Goal: Task Accomplishment & Management: Manage account settings

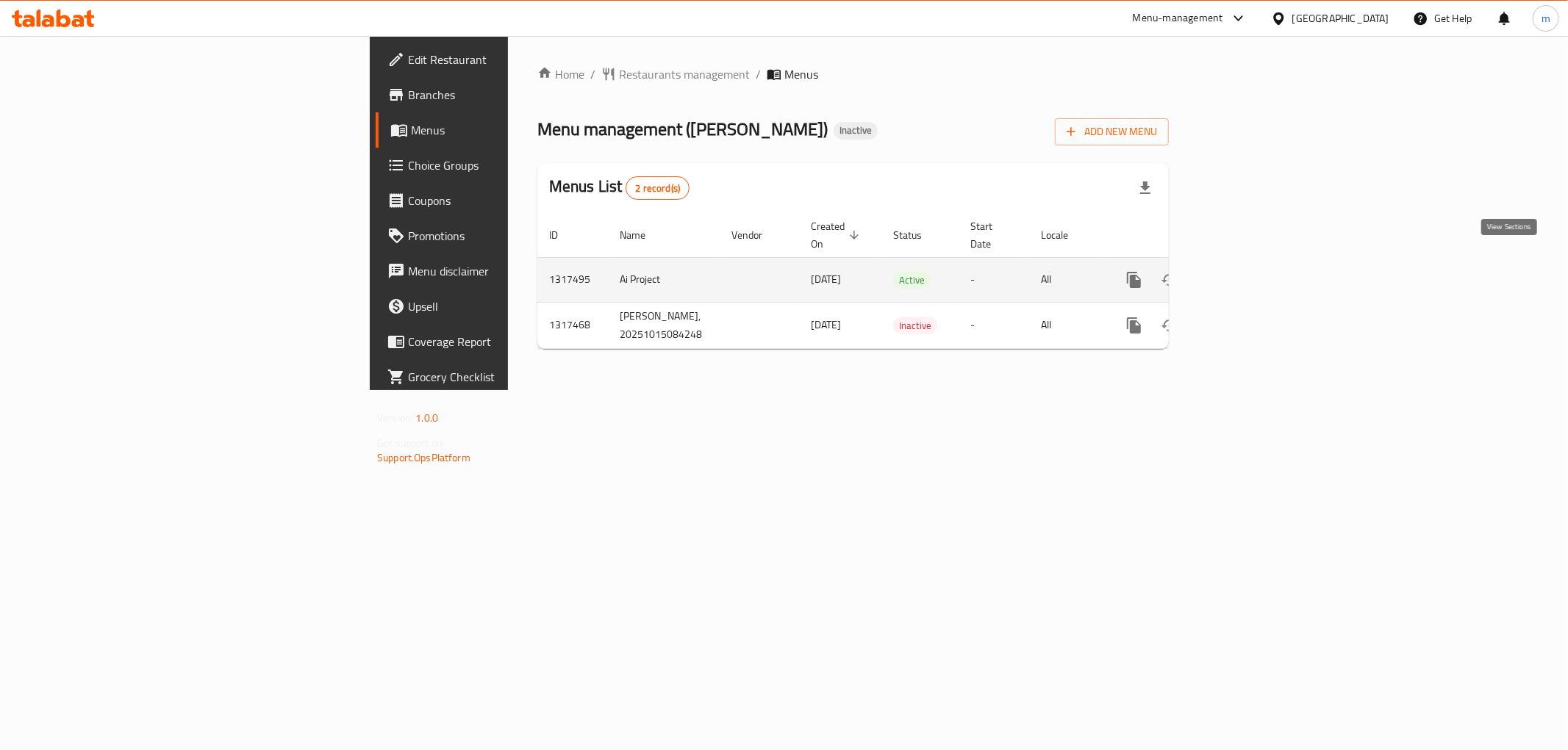
click at [1246, 273] on icon "enhanced table" at bounding box center [1240, 279] width 13 height 13
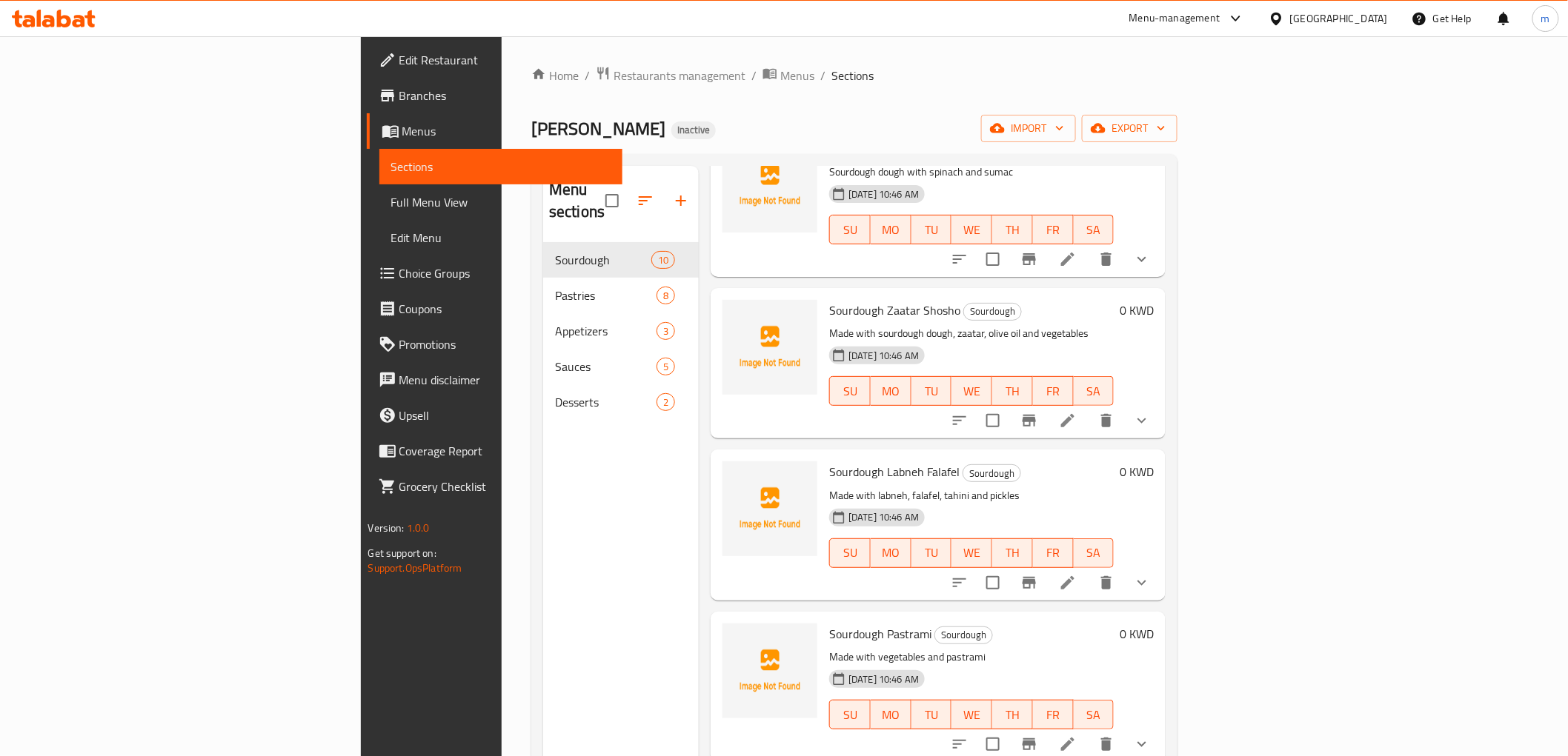
scroll to position [164, 0]
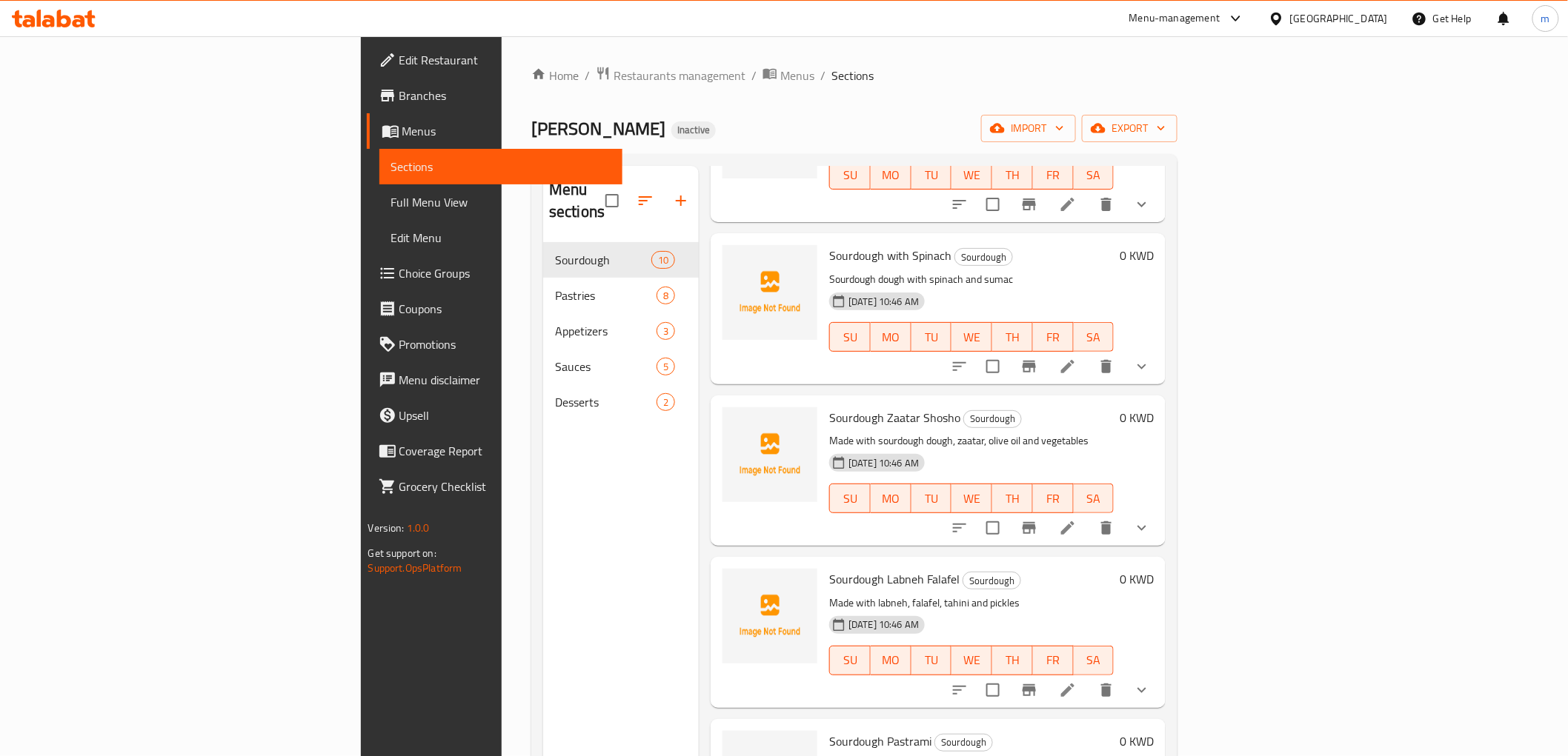
click at [391, 158] on span "Sections" at bounding box center [501, 167] width 219 height 18
click at [402, 130] on span "Menus" at bounding box center [506, 130] width 208 height 18
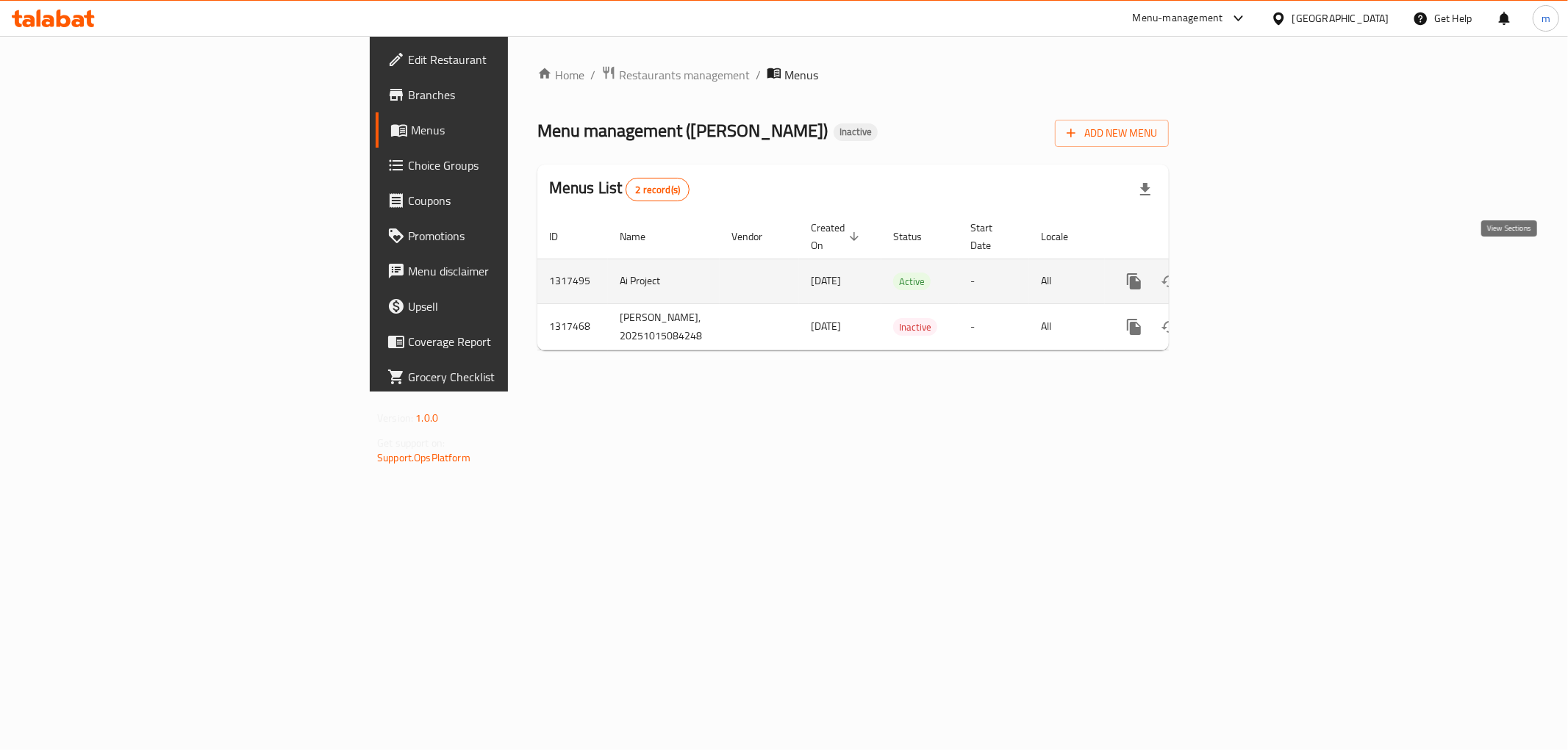
click at [1249, 272] on icon "enhanced table" at bounding box center [1240, 281] width 18 height 18
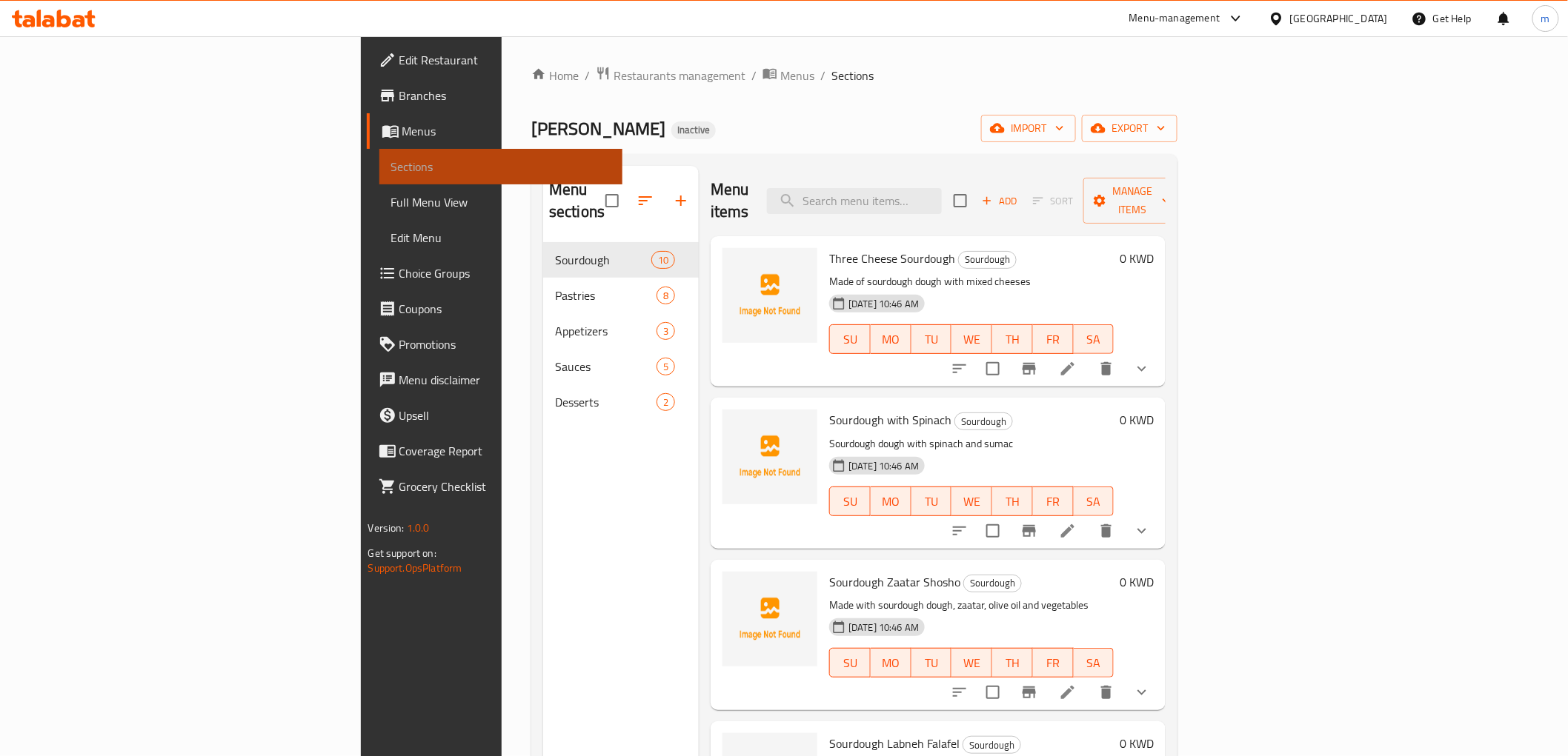
click at [391, 163] on span "Sections" at bounding box center [501, 167] width 219 height 18
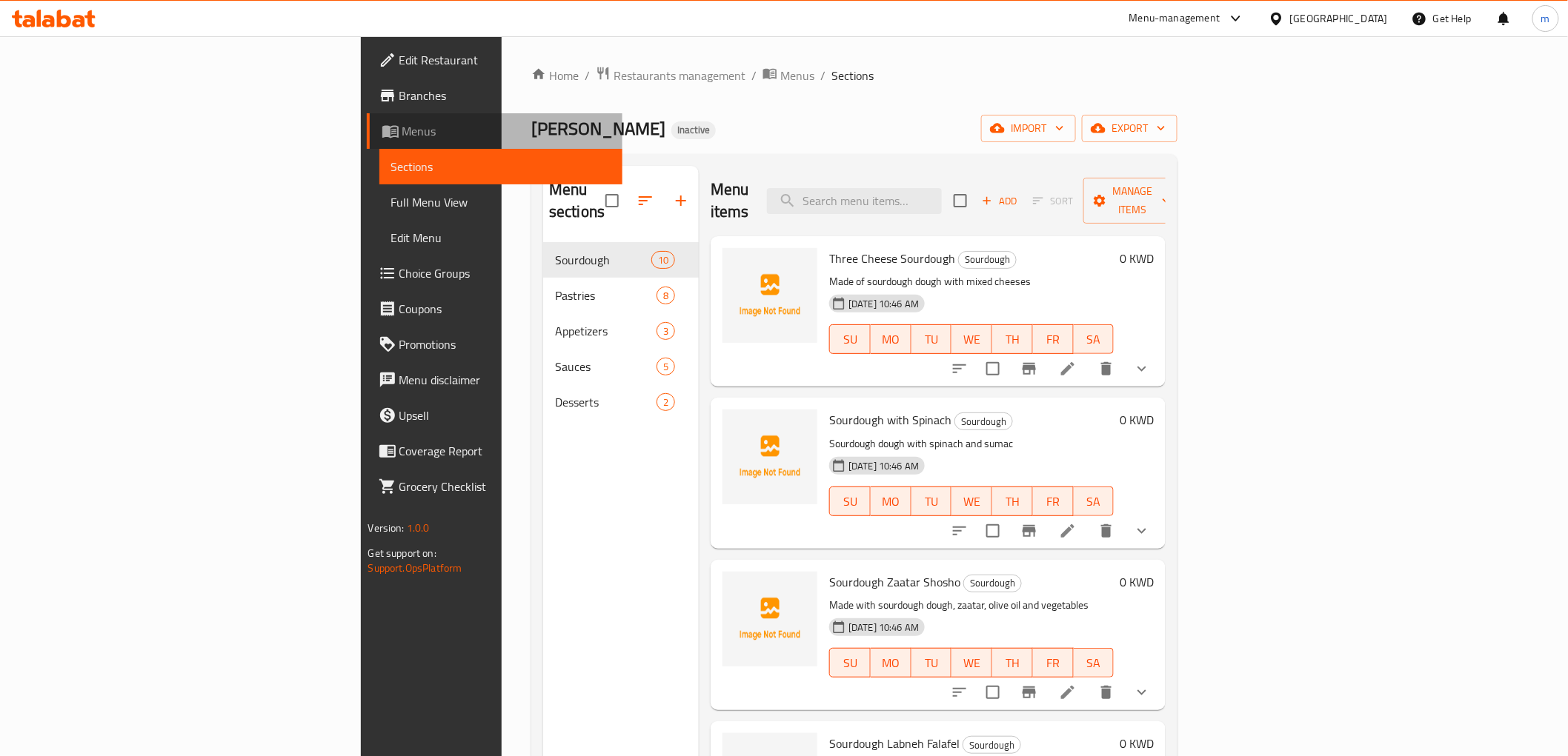
click at [402, 137] on span "Menus" at bounding box center [506, 130] width 208 height 18
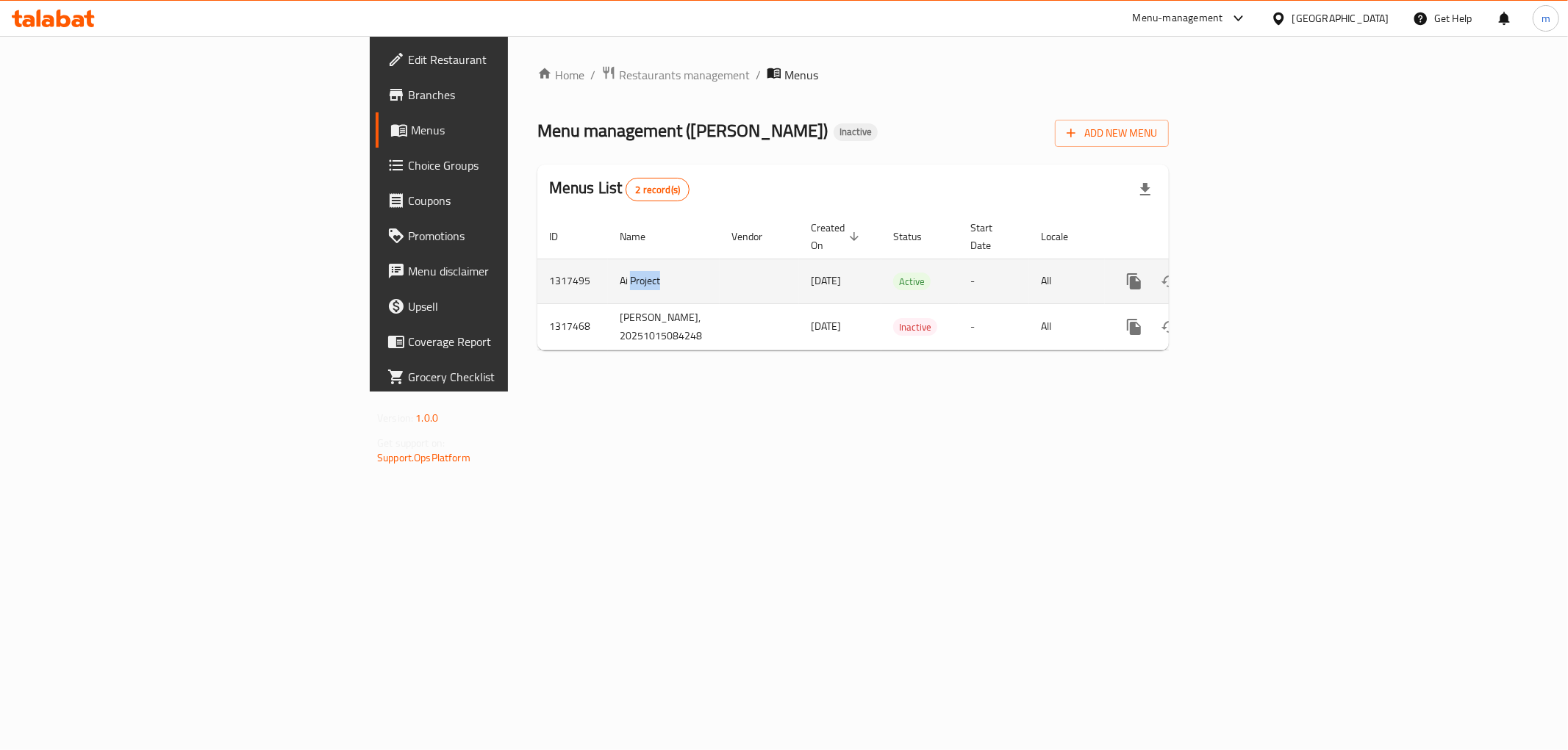
drag, startPoint x: 387, startPoint y: 266, endPoint x: 438, endPoint y: 269, distance: 51.1
click at [608, 269] on td "Ai Project" at bounding box center [664, 281] width 112 height 45
click at [608, 268] on td "Ai Project" at bounding box center [664, 281] width 112 height 45
drag, startPoint x: 372, startPoint y: 265, endPoint x: 420, endPoint y: 266, distance: 48.0
click at [608, 266] on td "Ai Project" at bounding box center [664, 281] width 112 height 45
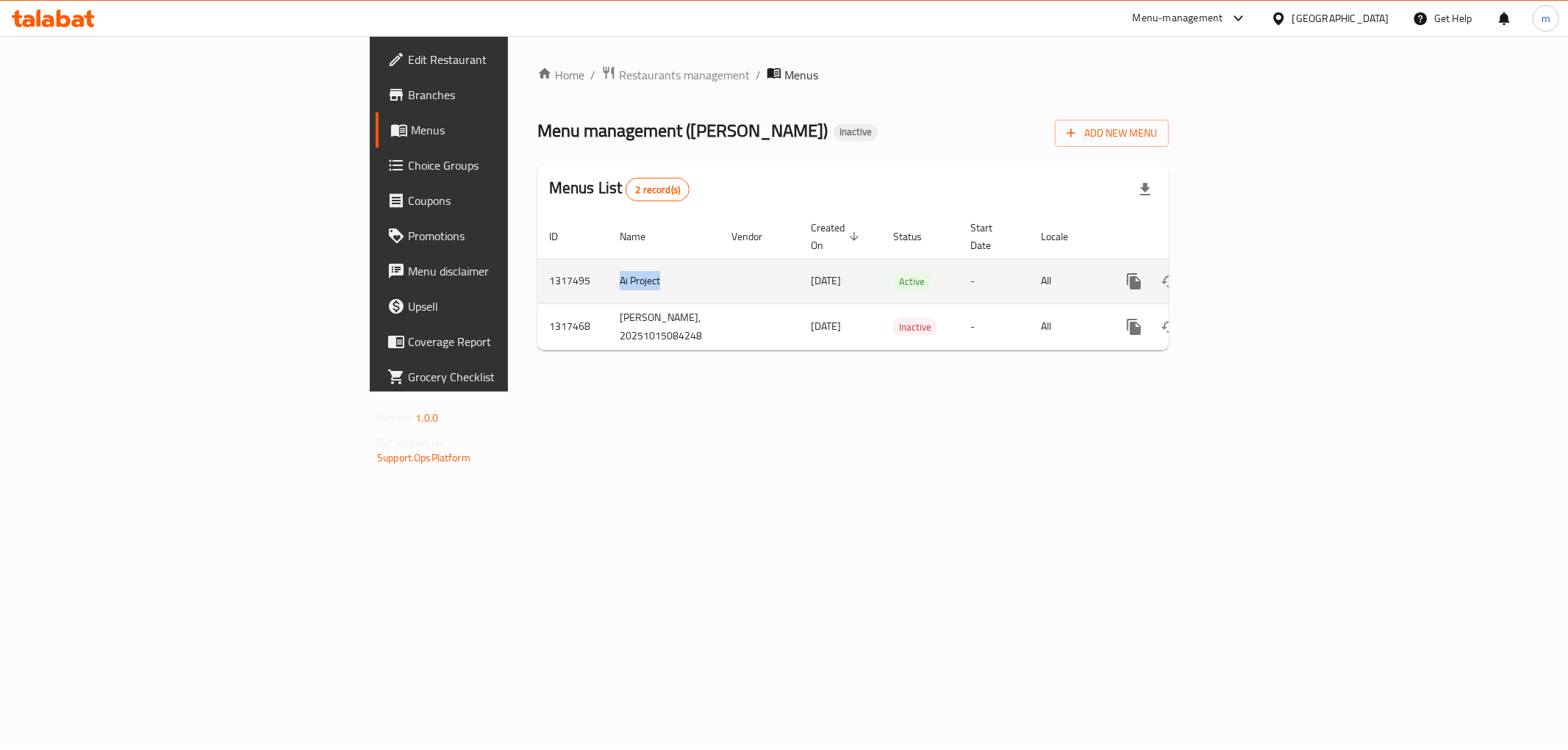
click at [608, 266] on td "Ai Project" at bounding box center [664, 281] width 112 height 45
click at [1249, 272] on icon "enhanced table" at bounding box center [1240, 281] width 18 height 18
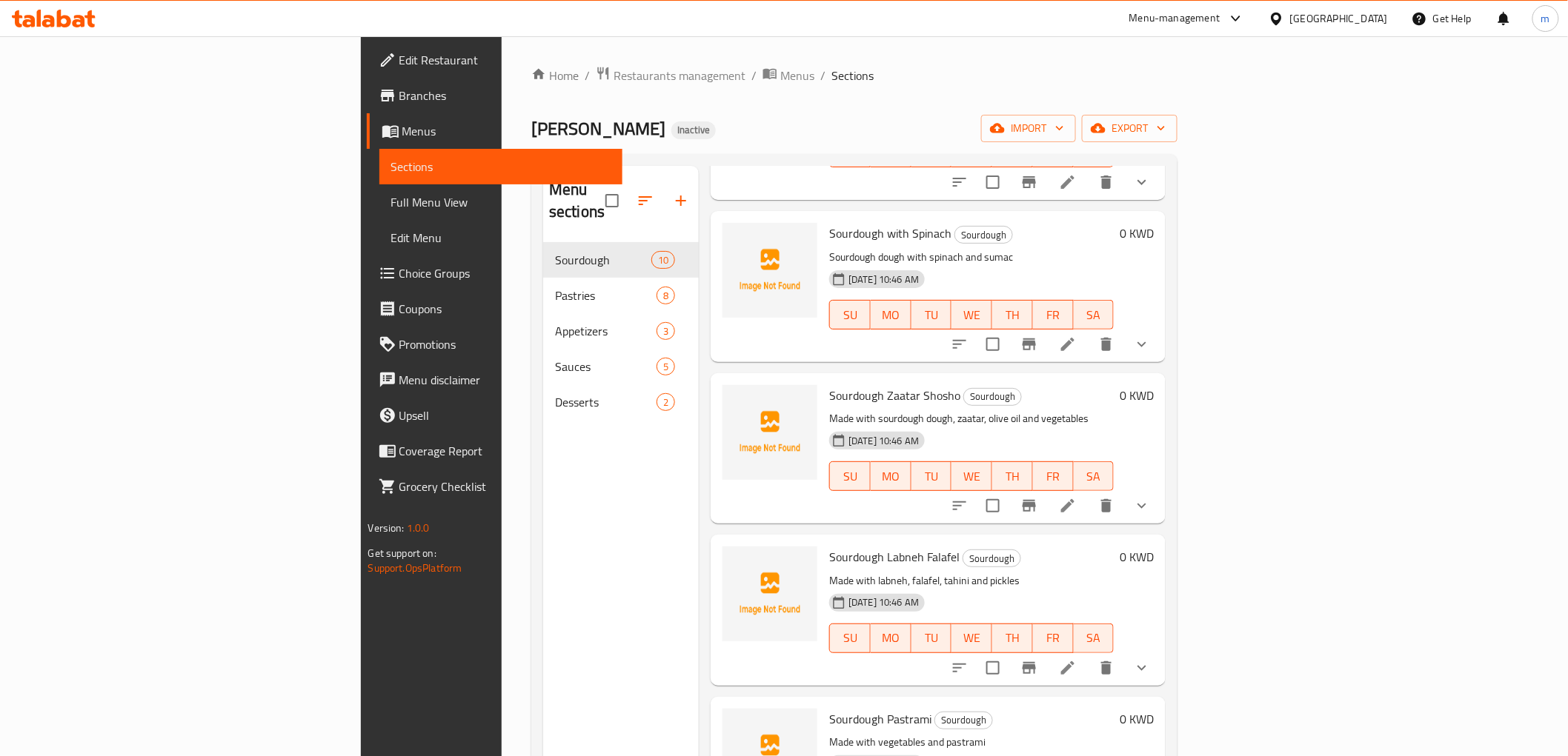
scroll to position [157, 0]
